Goal: Find specific page/section: Find specific page/section

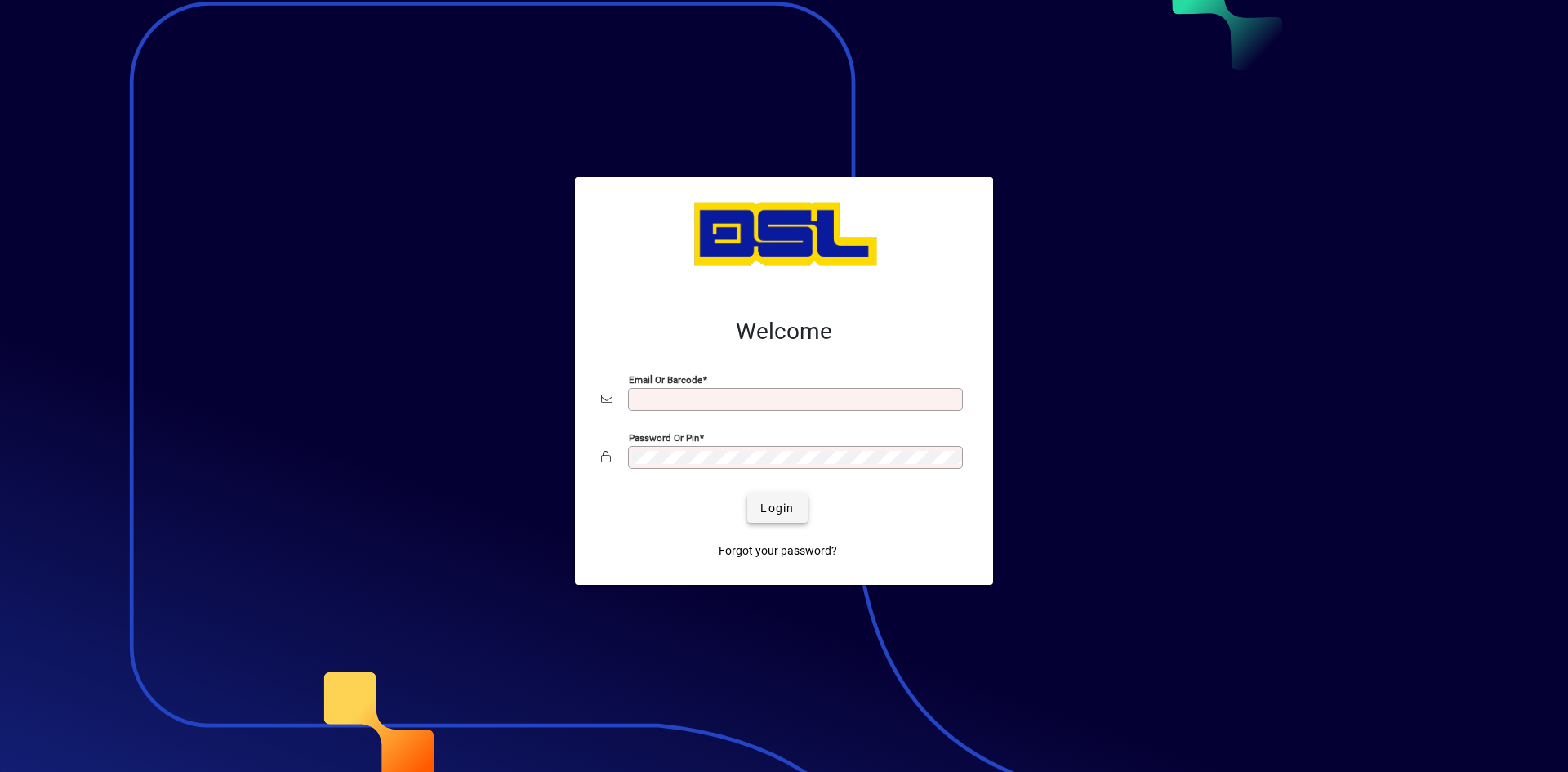
type input "**********"
click at [771, 508] on span "Login" at bounding box center [777, 509] width 34 height 17
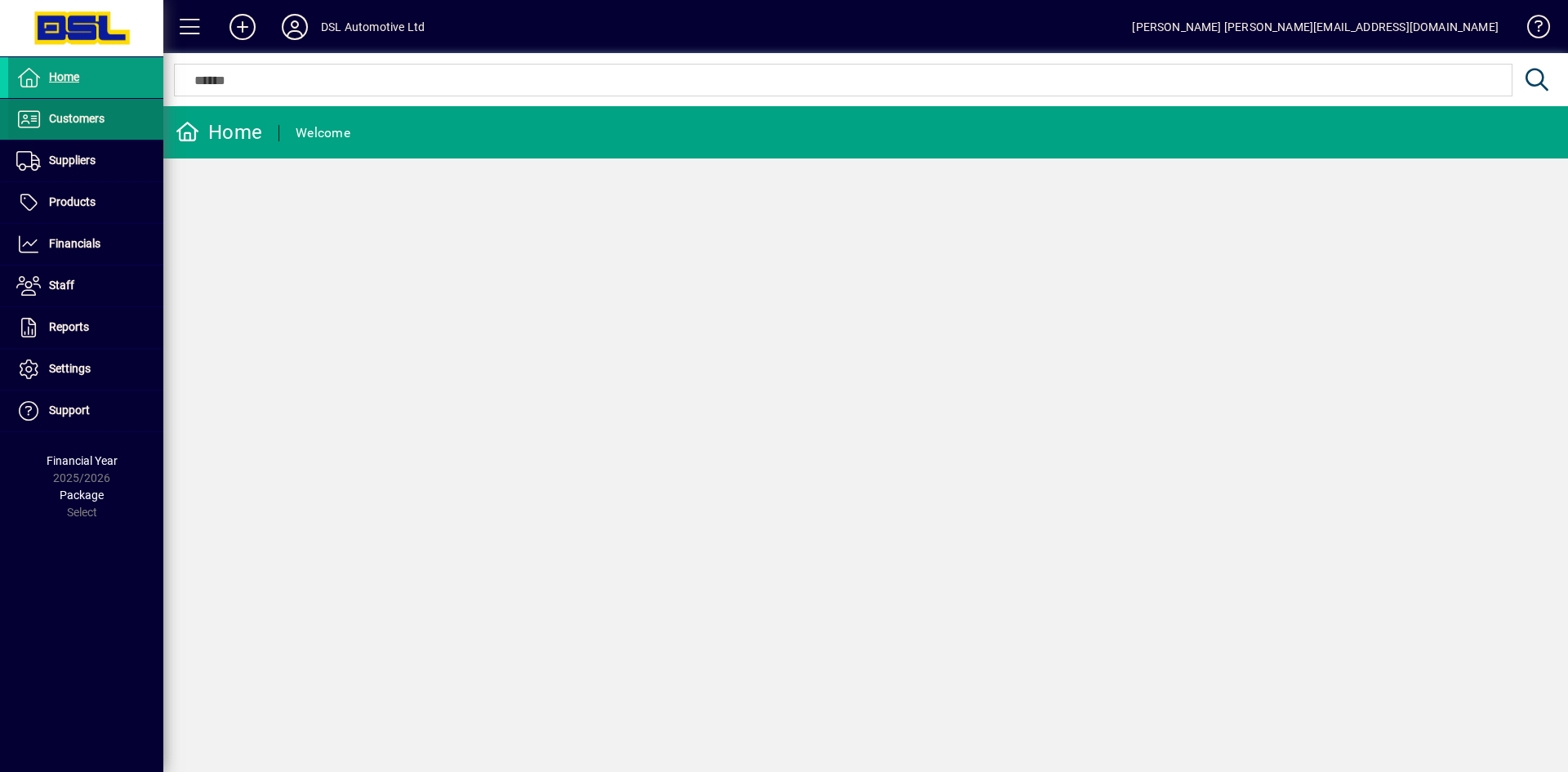
click at [95, 111] on span "Customers" at bounding box center [57, 119] width 96 height 19
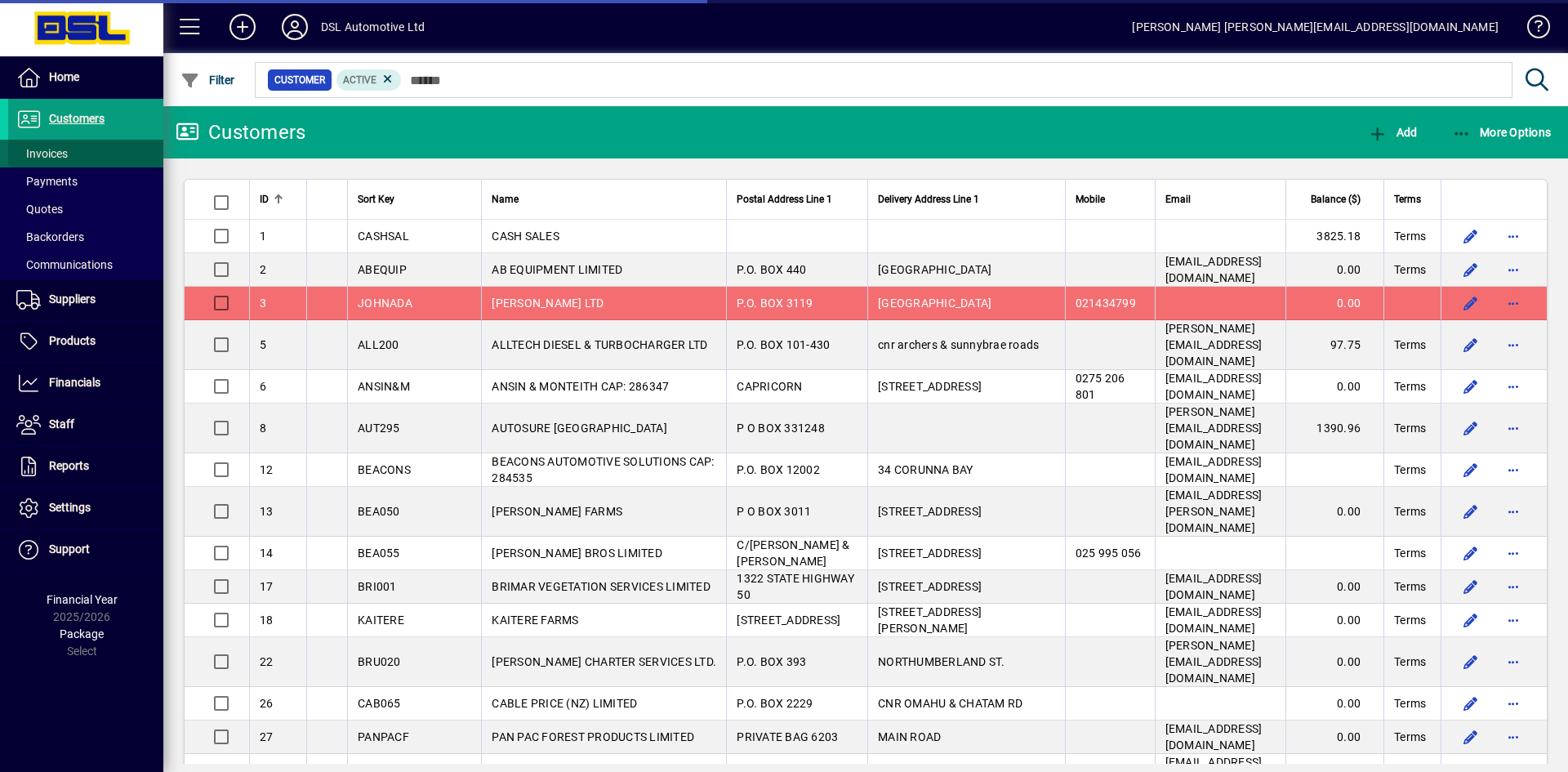
click at [34, 152] on span "Invoices" at bounding box center [42, 154] width 52 height 13
